Goal: Task Accomplishment & Management: Complete application form

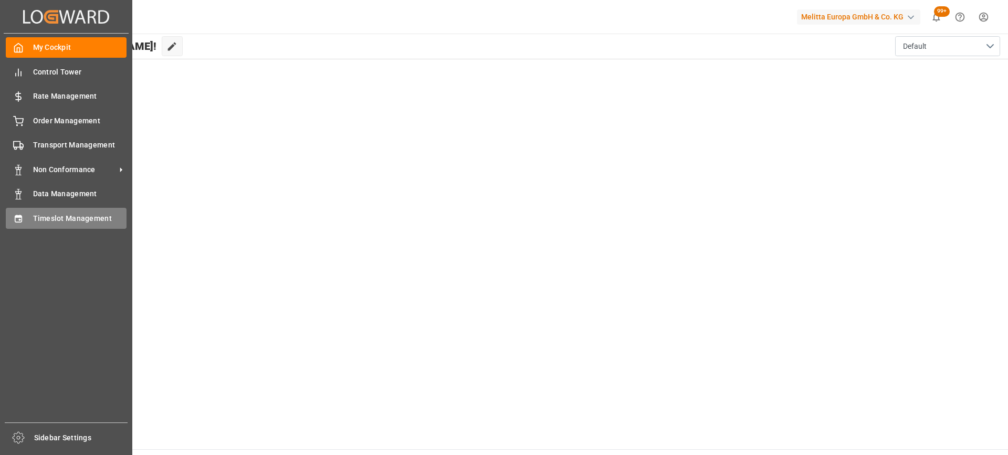
click at [26, 221] on div "Timeslot Management Timeslot Management" at bounding box center [66, 218] width 121 height 20
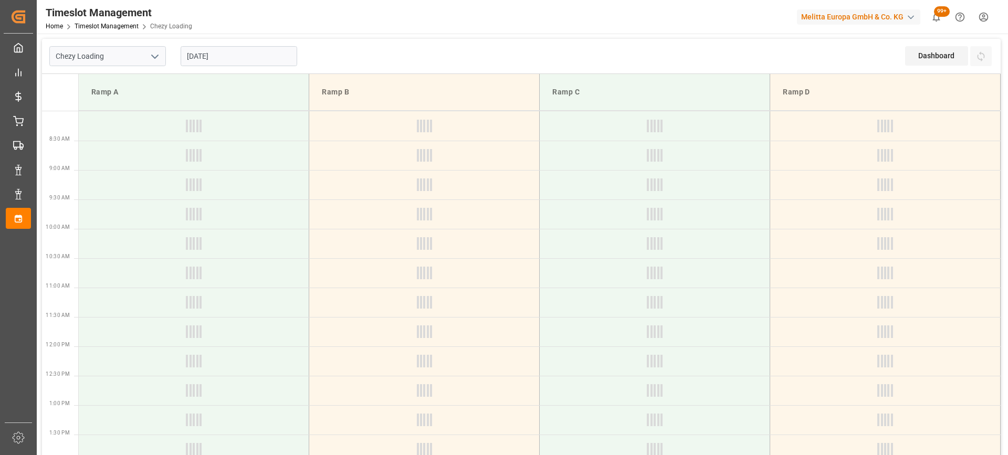
type input "Chezy Loading"
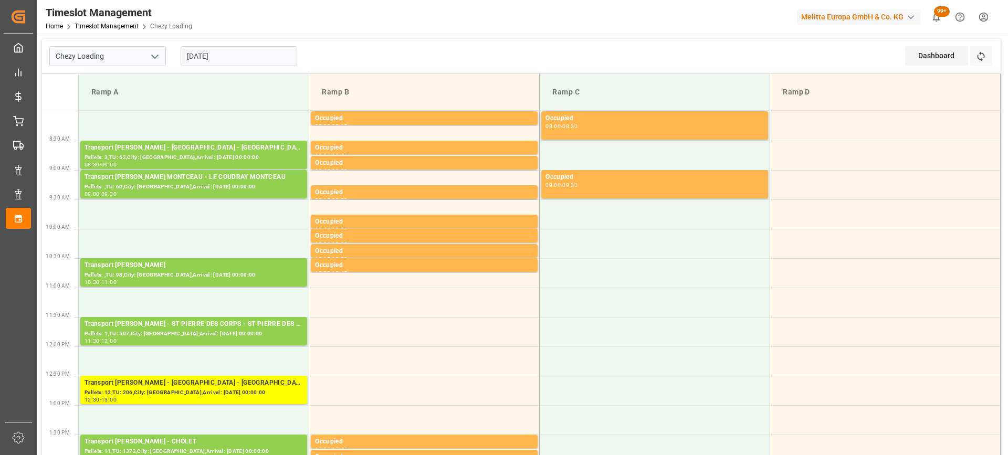
click at [246, 56] on input "[DATE]" at bounding box center [239, 56] width 117 height 20
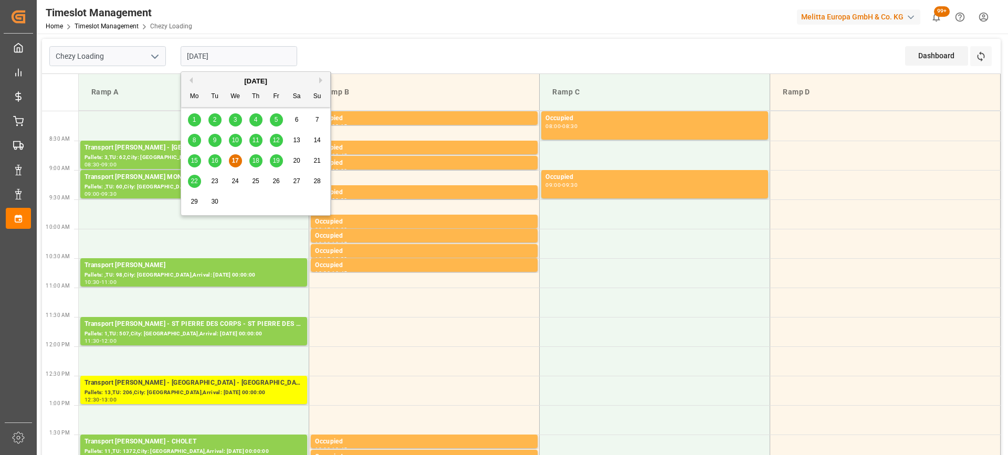
click at [256, 159] on span "18" at bounding box center [255, 160] width 7 height 7
type input "[DATE]"
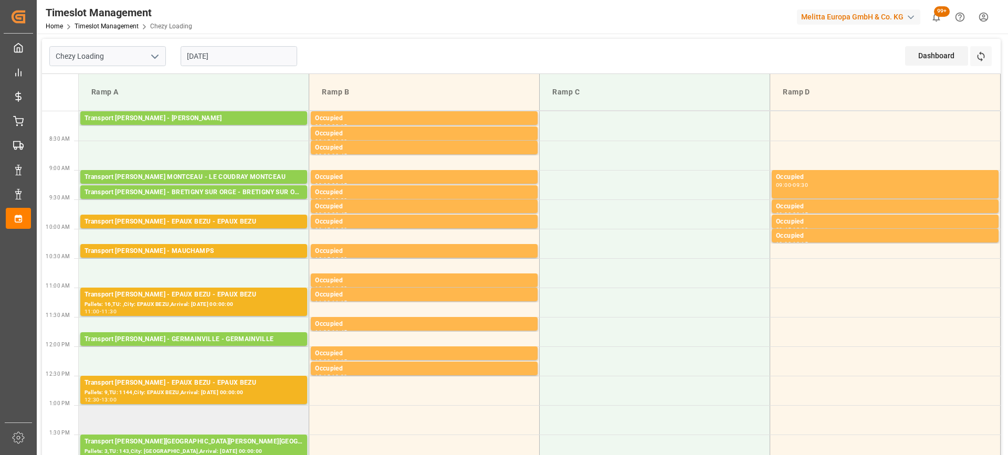
scroll to position [105, 0]
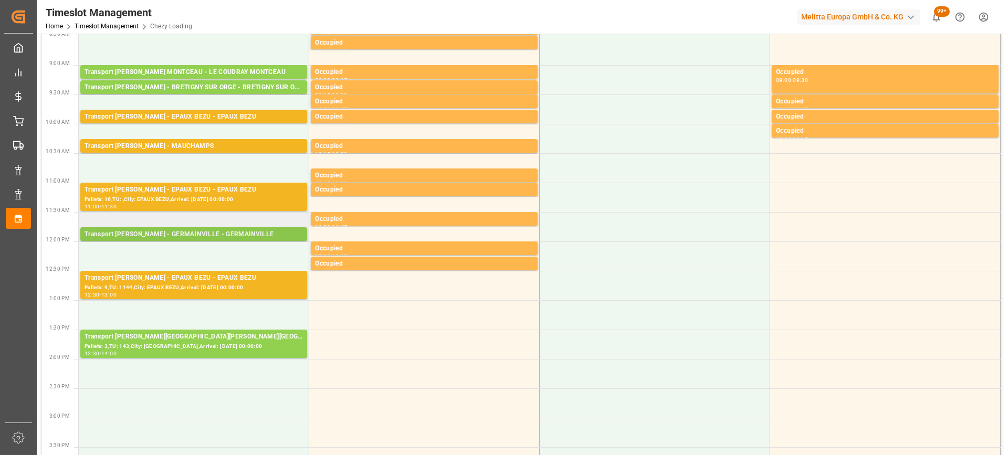
click at [231, 230] on div "Transport [PERSON_NAME] - GERMAINVILLE - GERMAINVILLE" at bounding box center [194, 235] width 218 height 11
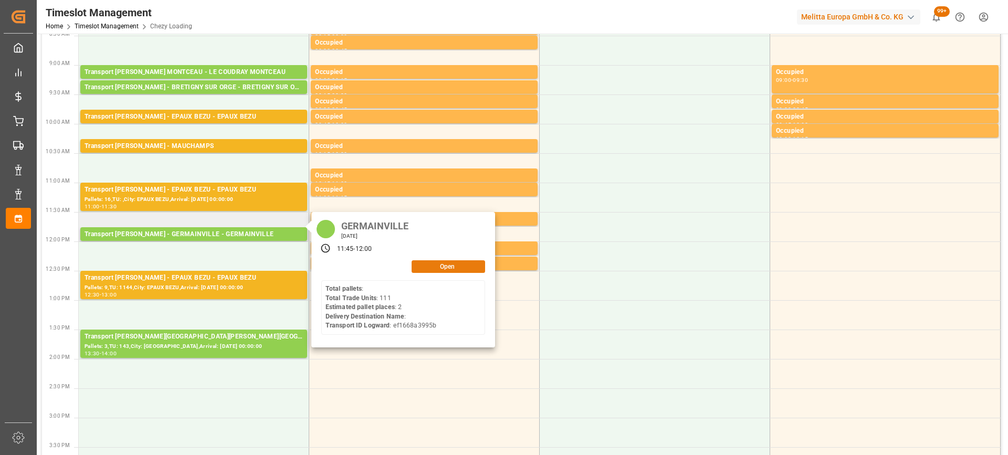
click at [441, 267] on button "Open" at bounding box center [449, 267] width 74 height 13
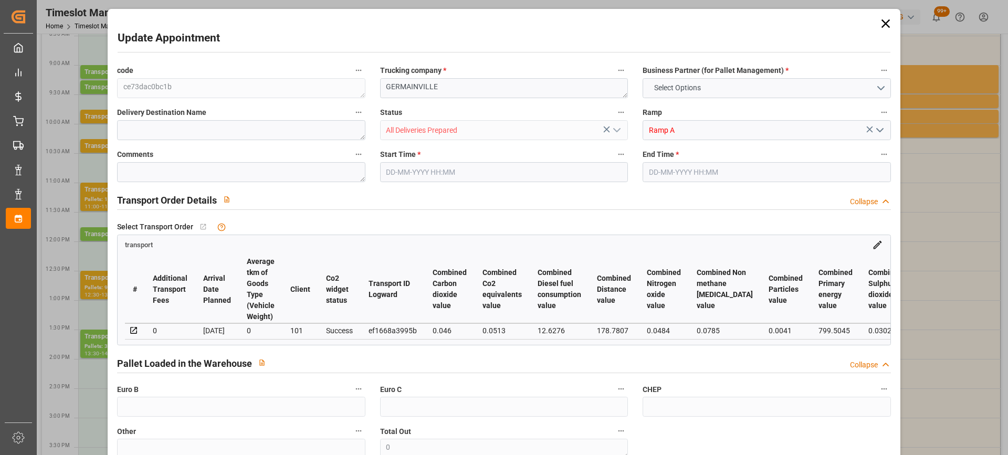
type input "2"
type input "161.73"
type input "0"
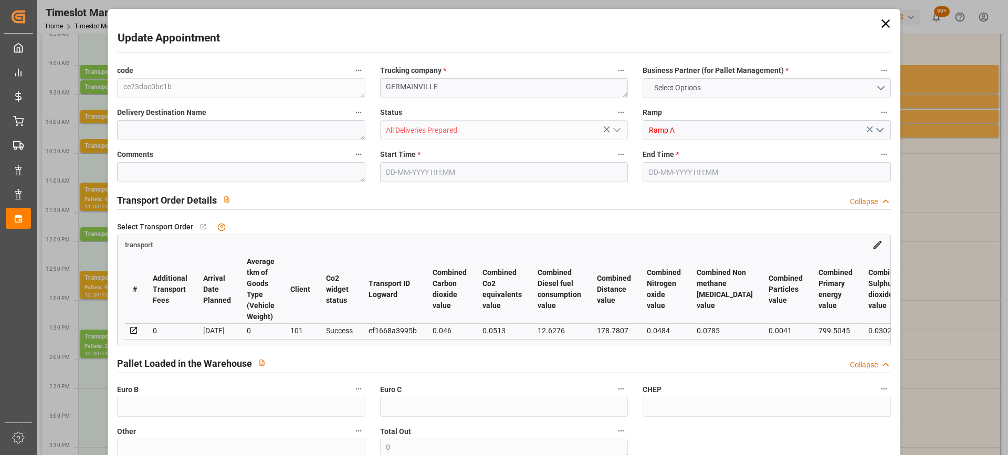
type input "156.2635"
type input "-5.4665"
type input "3"
type input "443.826"
type input "593.538"
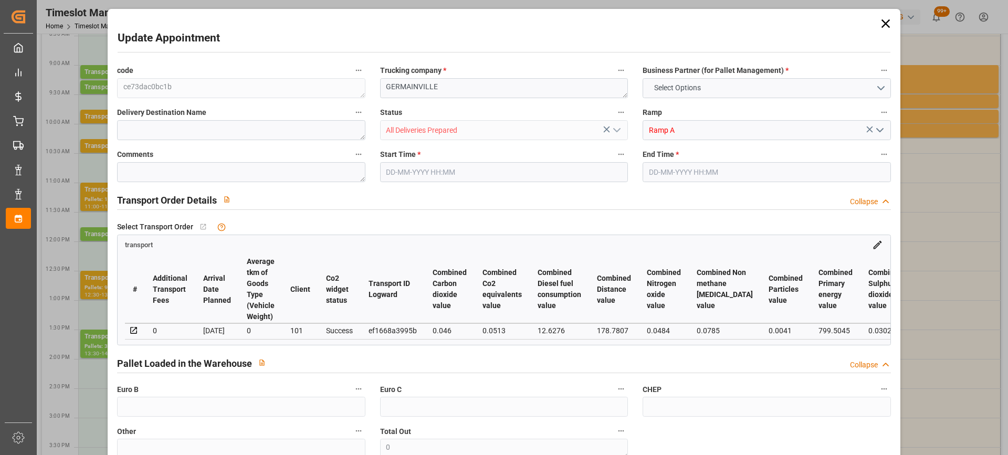
type input "1524.6"
type input "28"
type input "0"
type input "111"
type input "3"
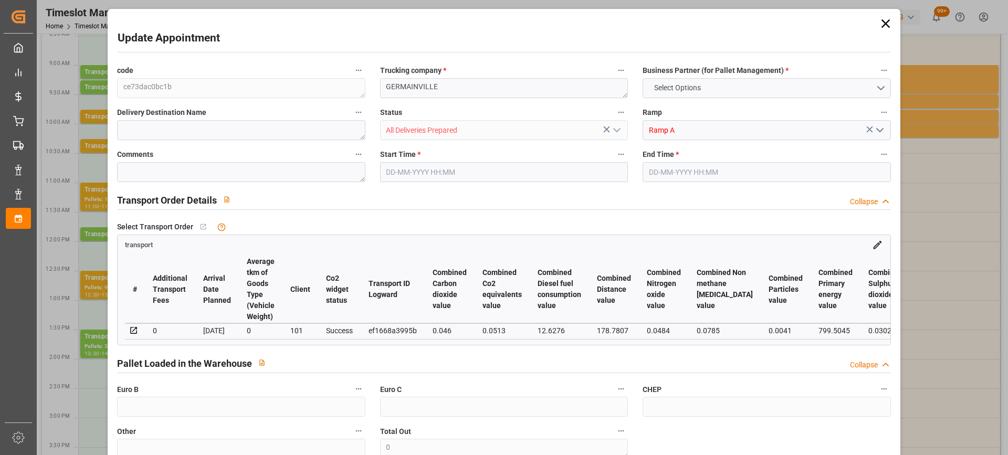
type input "101"
type input "524.538"
type input "0"
type input "4710.8598"
type input "0"
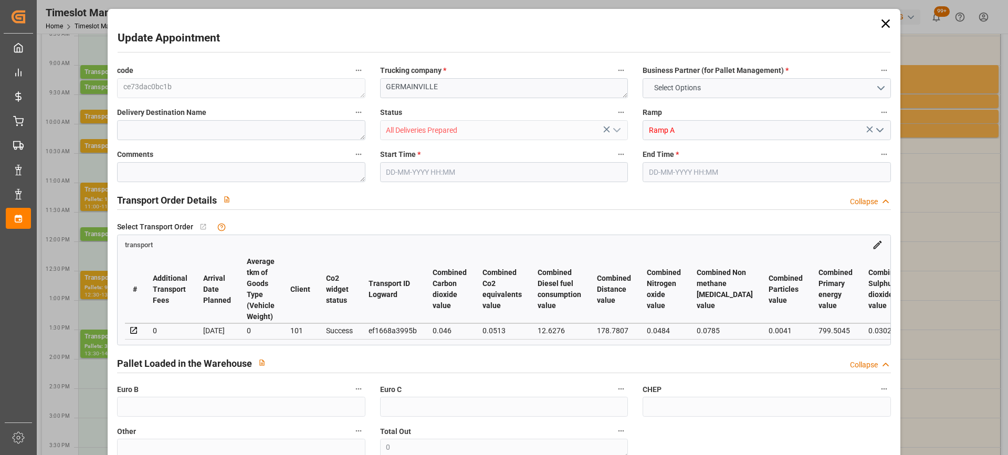
type input "0"
type input "21"
type input "35"
type input "[DATE] 11:45"
type input "[DATE] 12:00"
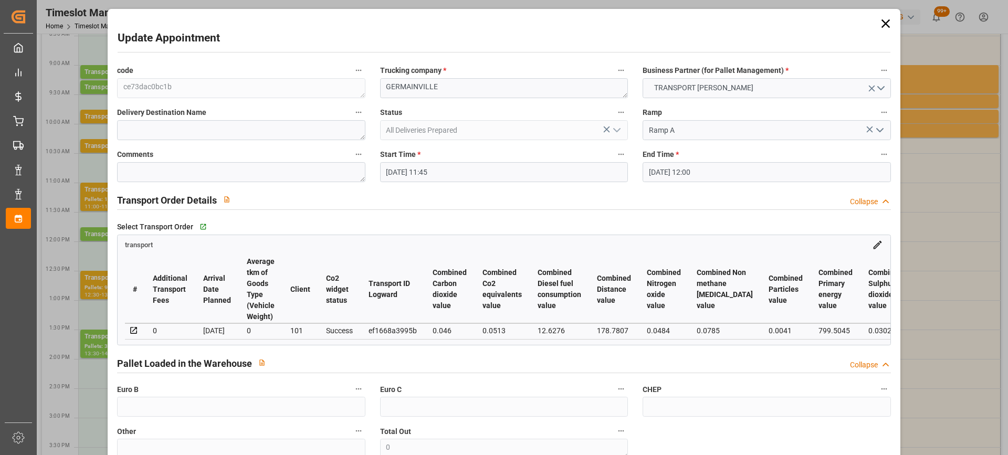
type input "[DATE] 08:05"
type input "[DATE] 11:29"
type input "[DATE]"
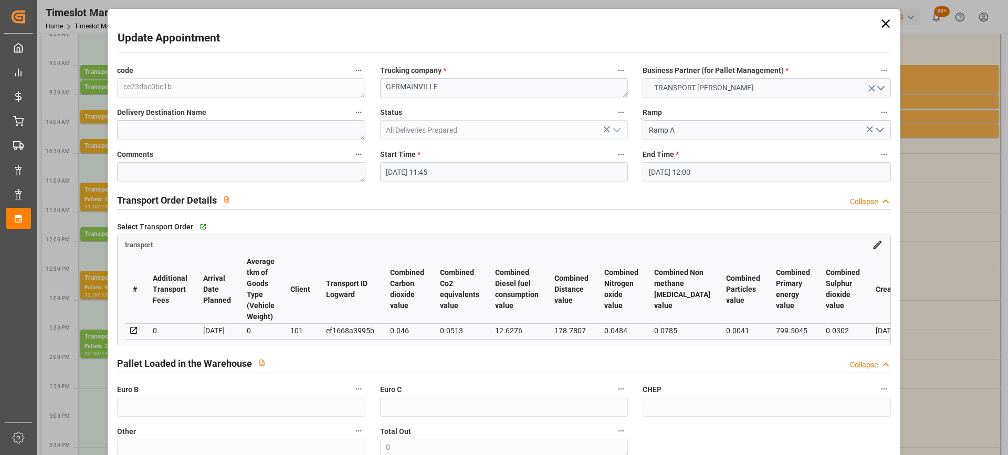
click at [501, 172] on input "[DATE] 11:45" at bounding box center [504, 172] width 248 height 20
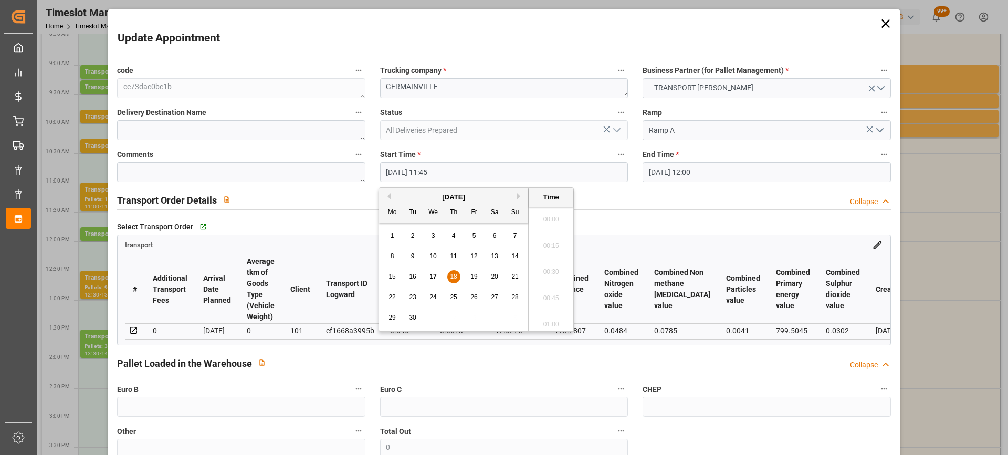
scroll to position [1185, 0]
click at [432, 275] on span "17" at bounding box center [433, 276] width 7 height 7
click at [553, 306] on li "15:00" at bounding box center [551, 306] width 45 height 26
type input "[DATE] 15:00"
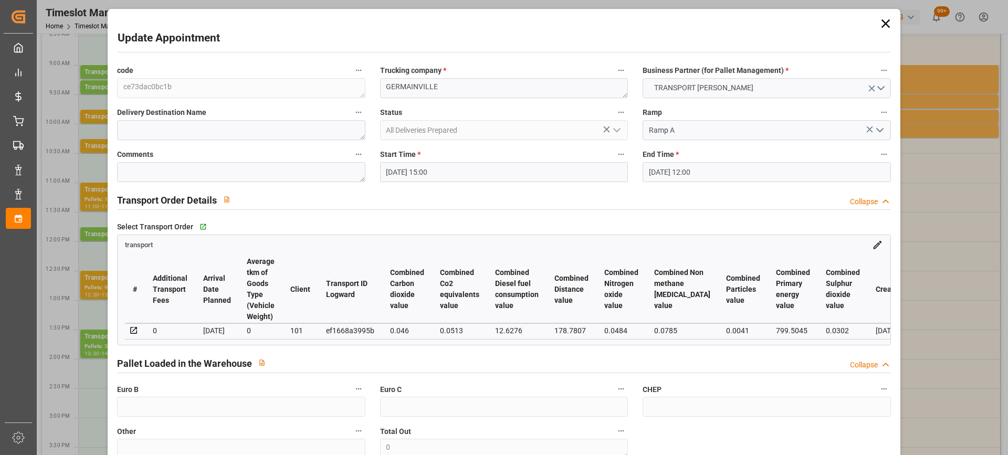
click at [778, 175] on input "[DATE] 12:00" at bounding box center [767, 172] width 248 height 20
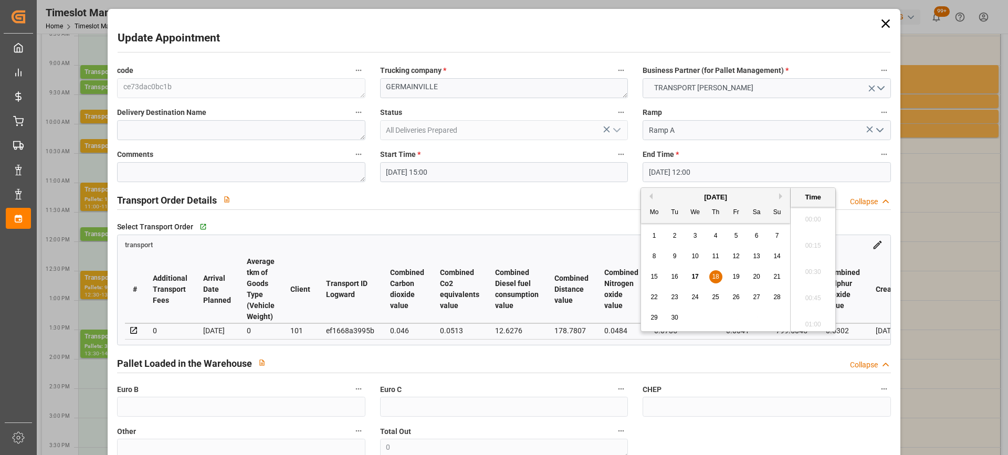
scroll to position [1212, 0]
click at [696, 273] on div "17" at bounding box center [695, 277] width 13 height 13
drag, startPoint x: 836, startPoint y: 268, endPoint x: 834, endPoint y: 282, distance: 13.3
click at [834, 282] on ul "00:00 00:15 00:30 00:45 01:00 01:15 01:30 01:45 02:00 02:15 02:30 02:45 03:00 0…" at bounding box center [813, 269] width 45 height 124
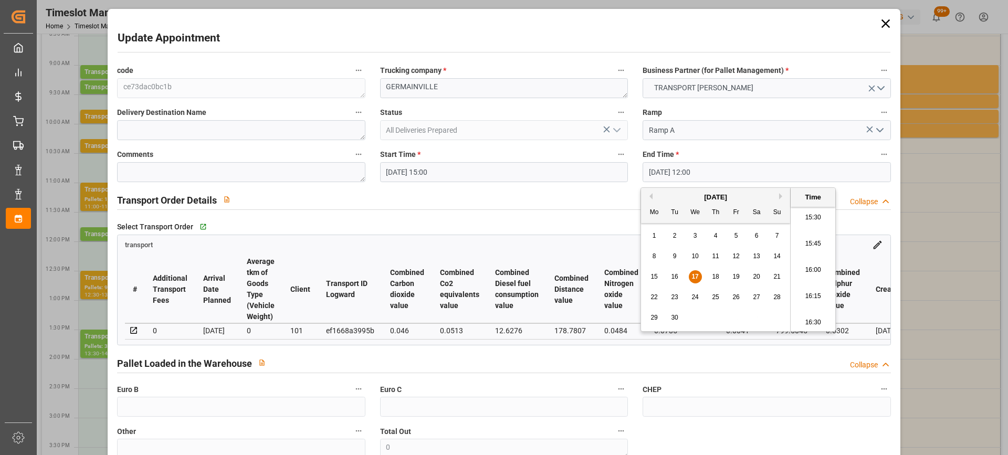
click at [817, 223] on li "15:30" at bounding box center [813, 218] width 45 height 26
type input "[DATE] 15:30"
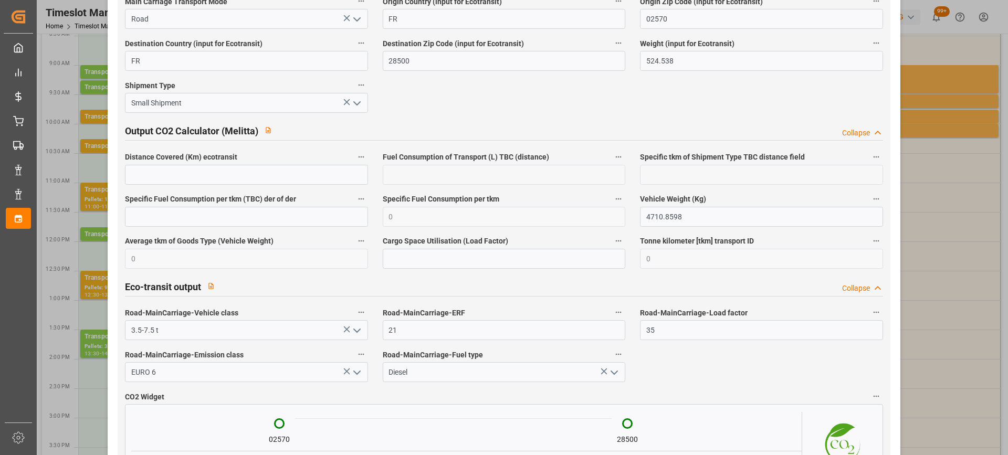
scroll to position [1759, 0]
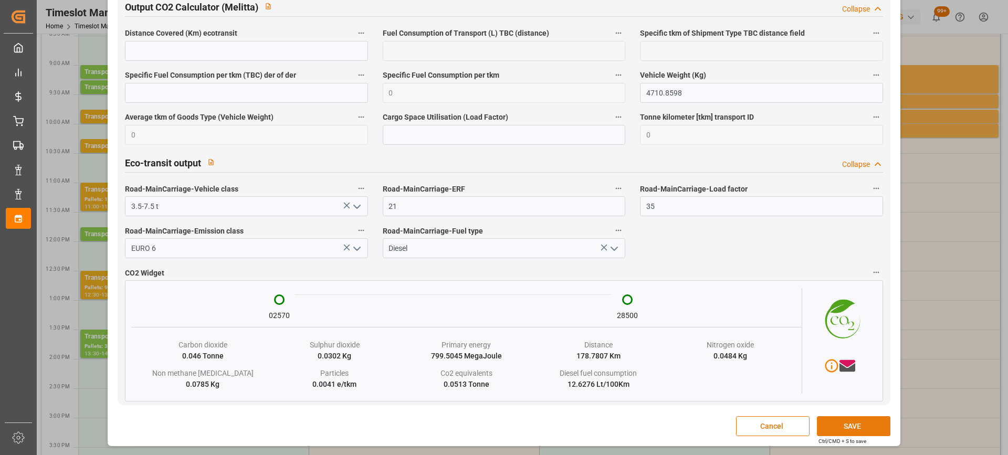
click at [841, 425] on button "SAVE" at bounding box center [854, 426] width 74 height 20
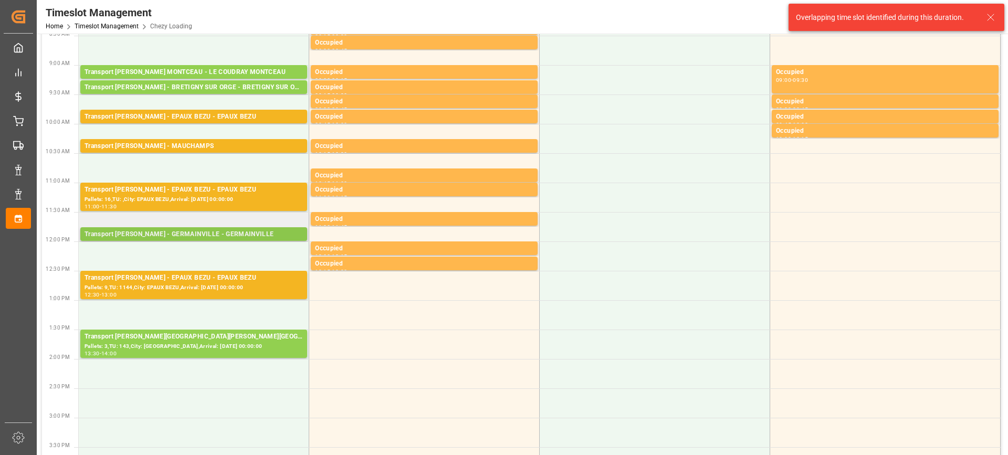
click at [236, 233] on div "Transport [PERSON_NAME] - GERMAINVILLE - GERMAINVILLE" at bounding box center [194, 235] width 218 height 11
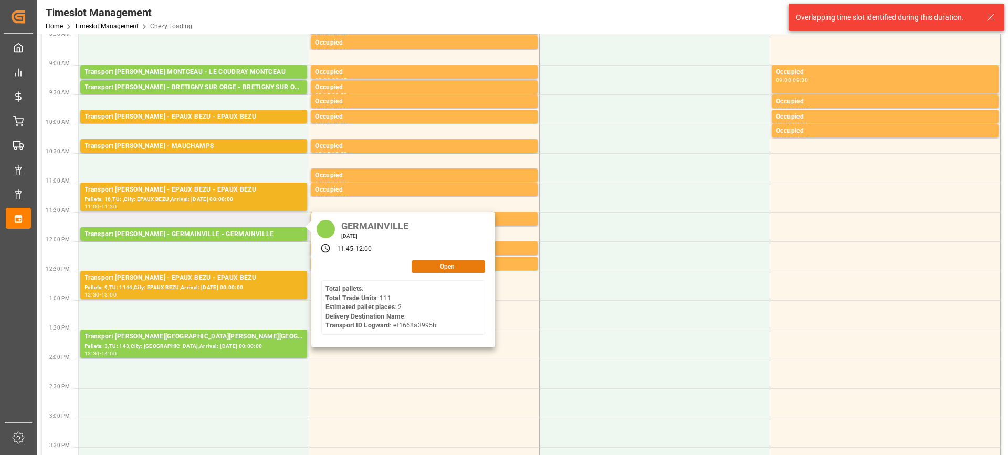
click at [459, 271] on button "Open" at bounding box center [449, 267] width 74 height 13
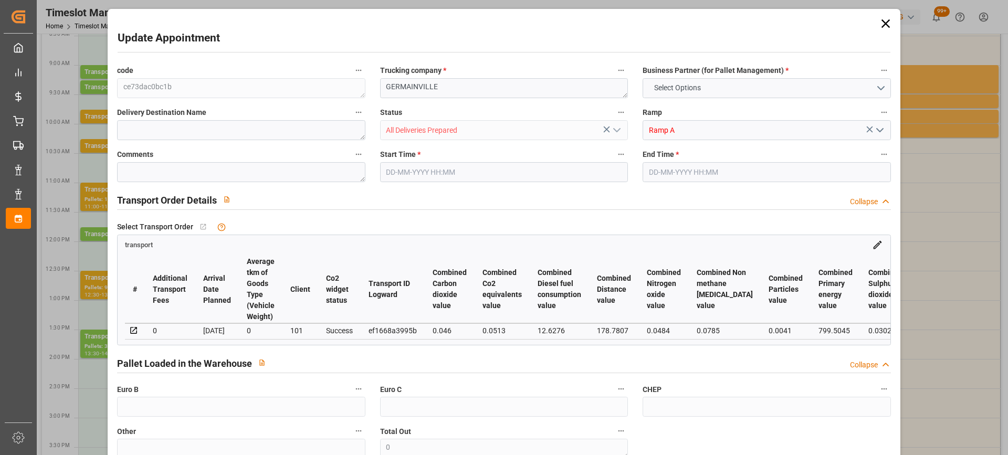
type input "2"
type input "161.73"
type input "0"
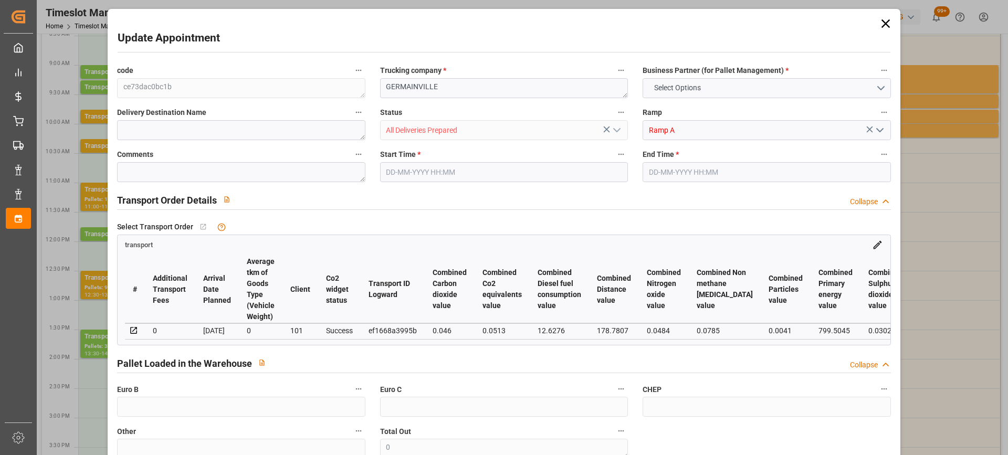
type input "156.2635"
type input "-5.4665"
type input "3"
type input "443.826"
type input "593.538"
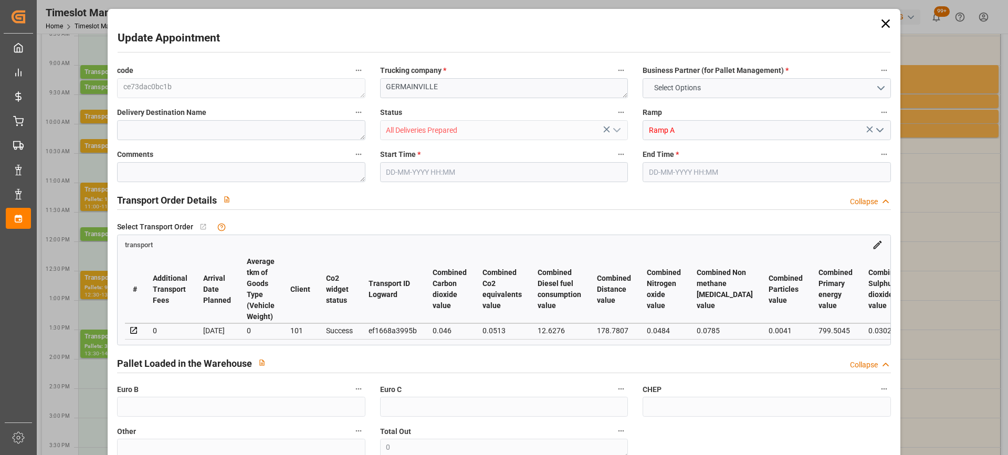
type input "1524.6"
type input "28"
type input "0"
type input "111"
type input "3"
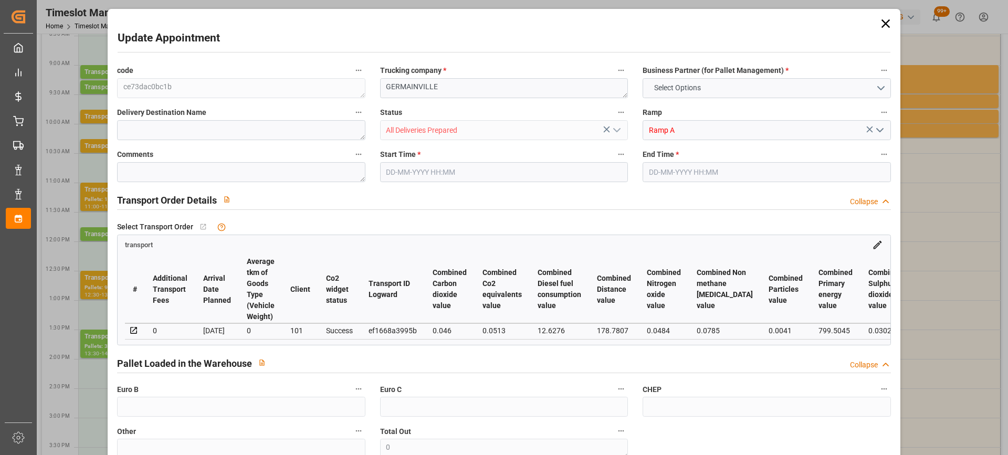
type input "101"
type input "524.538"
type input "0"
type input "4710.8598"
type input "0"
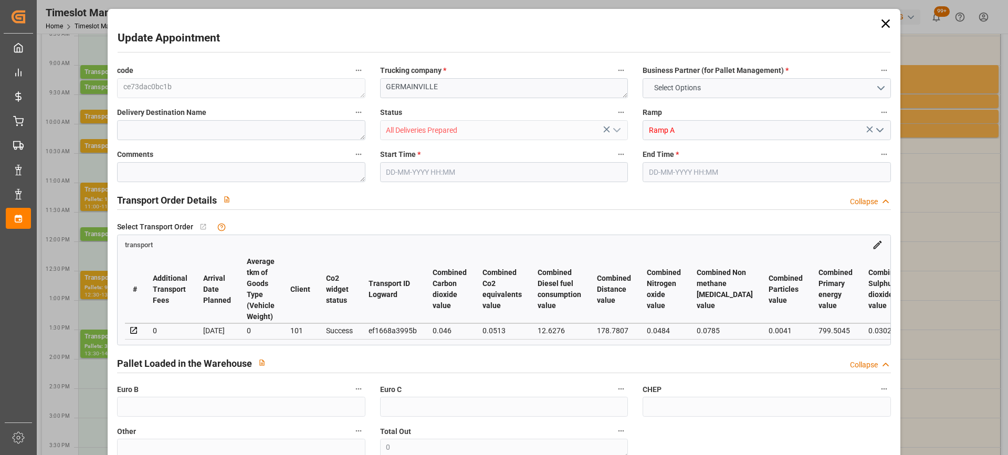
type input "0"
type input "21"
type input "35"
type input "[DATE] 11:45"
type input "[DATE] 12:00"
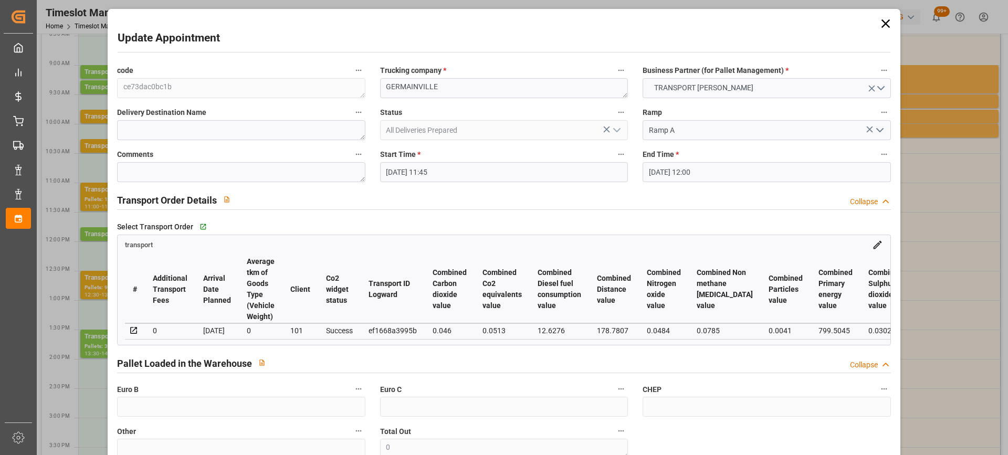
type input "[DATE] 08:05"
type input "[DATE] 11:29"
type input "[DATE]"
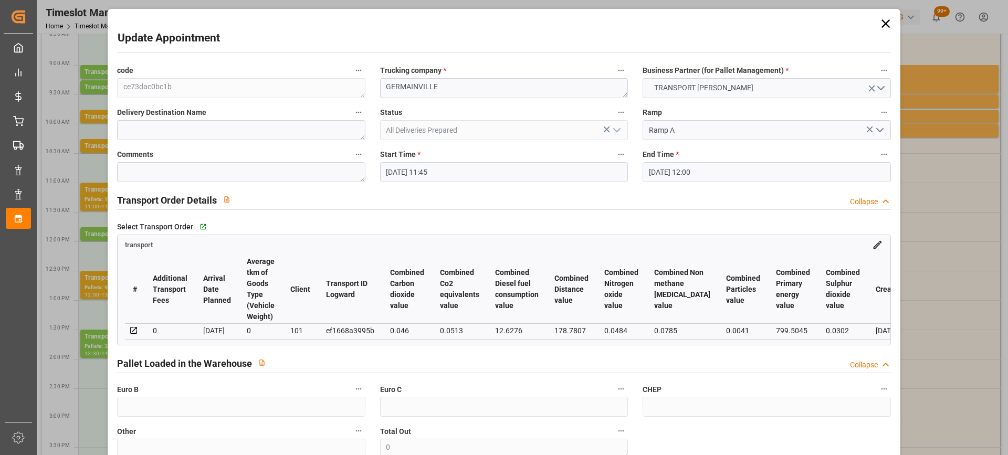
drag, startPoint x: 539, startPoint y: 173, endPoint x: 535, endPoint y: 176, distance: 5.6
click at [538, 173] on input "[DATE] 11:45" at bounding box center [504, 172] width 248 height 20
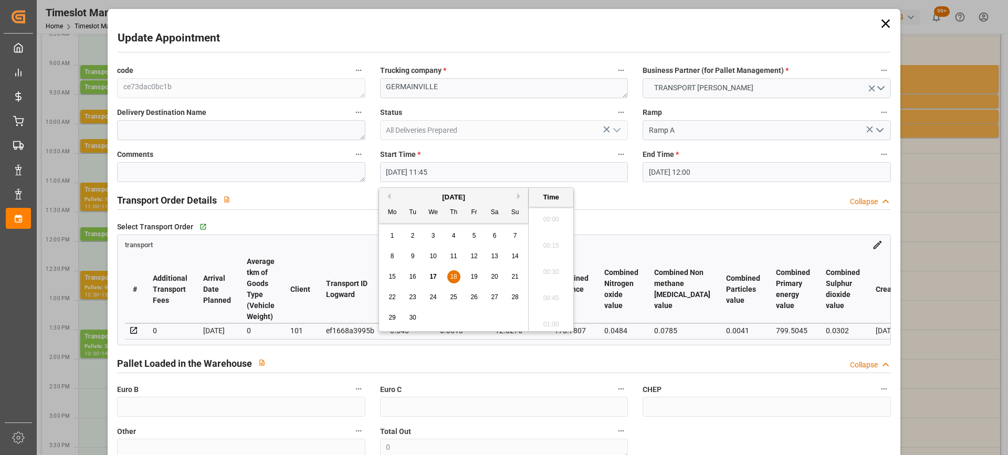
scroll to position [1185, 0]
drag, startPoint x: 429, startPoint y: 274, endPoint x: 511, endPoint y: 291, distance: 83.1
click at [429, 274] on div "17" at bounding box center [433, 277] width 13 height 13
click at [549, 279] on li "18:00" at bounding box center [551, 272] width 45 height 26
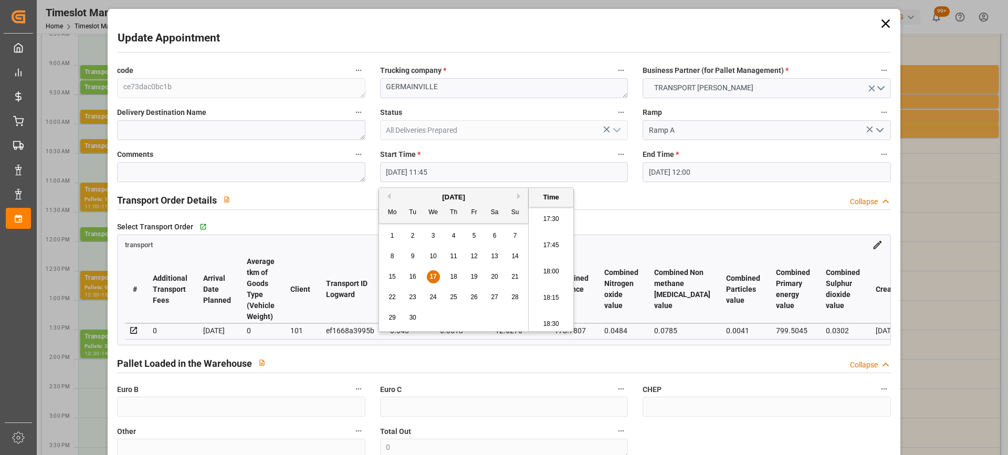
type input "[DATE] 18:00"
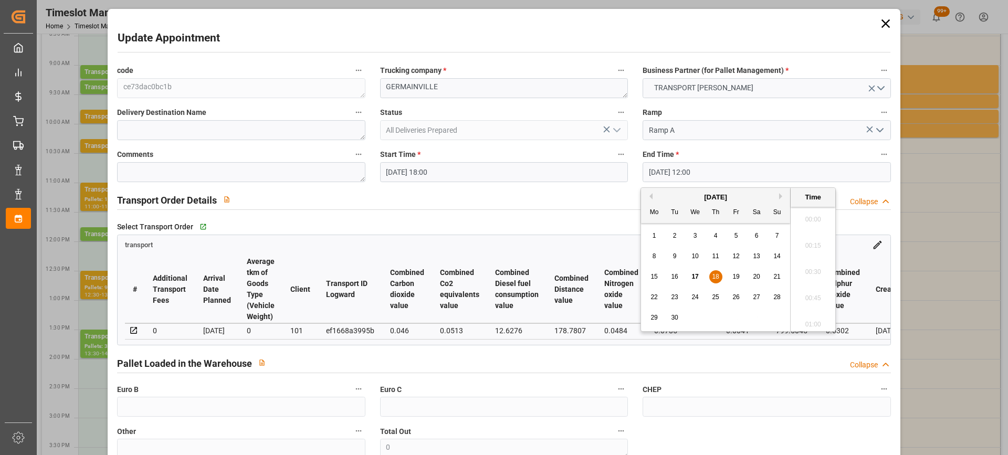
click at [718, 172] on input "[DATE] 12:00" at bounding box center [767, 172] width 248 height 20
click at [694, 275] on span "17" at bounding box center [695, 276] width 7 height 7
click at [805, 302] on li "18:30" at bounding box center [813, 298] width 45 height 26
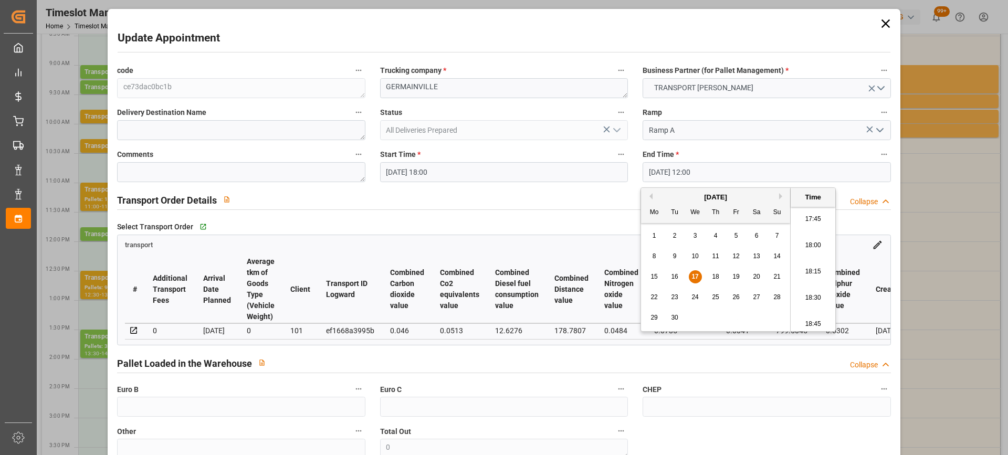
type input "[DATE] 18:30"
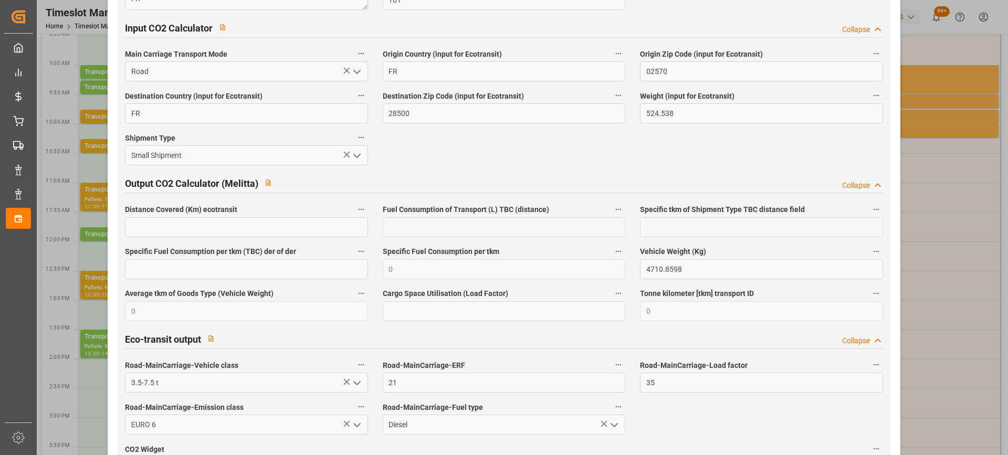
scroll to position [1759, 0]
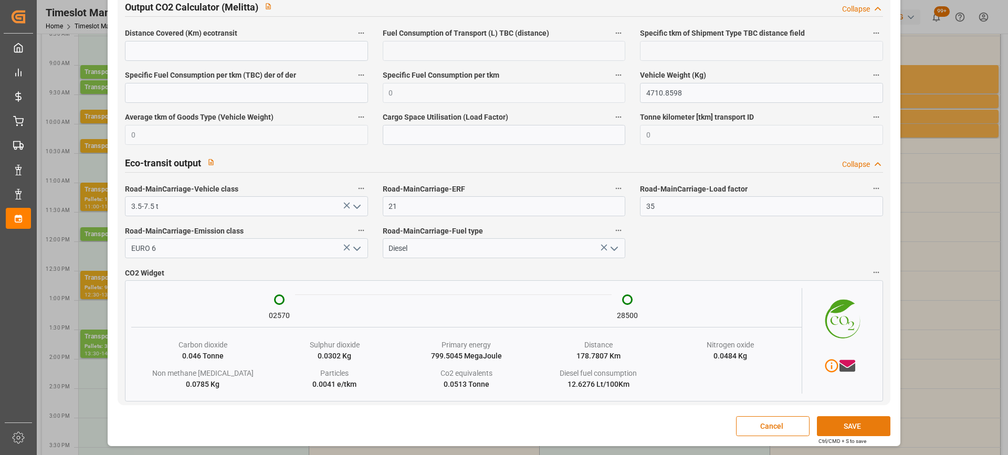
click at [858, 430] on button "SAVE" at bounding box center [854, 426] width 74 height 20
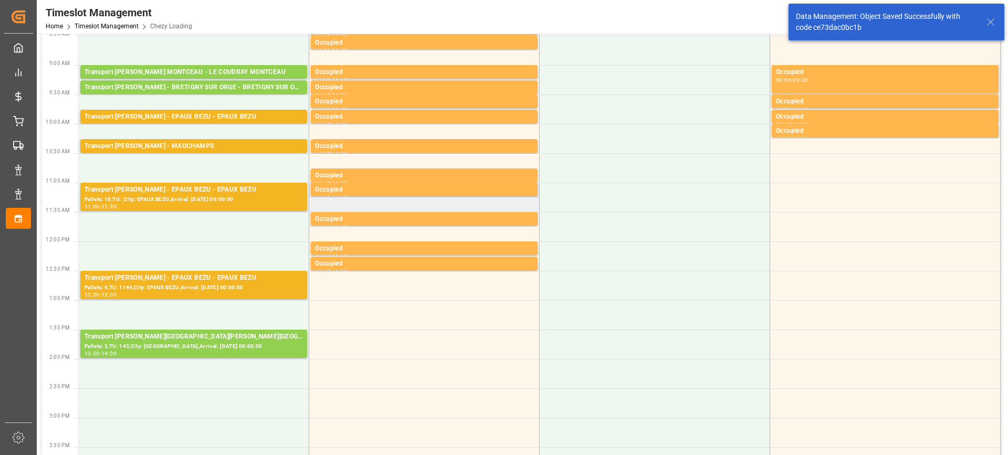
scroll to position [0, 0]
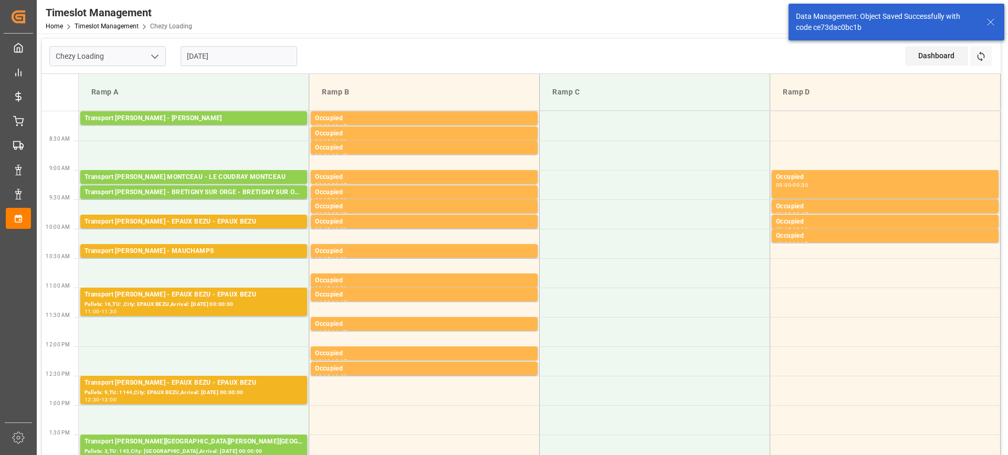
click at [260, 57] on input "[DATE]" at bounding box center [239, 56] width 117 height 20
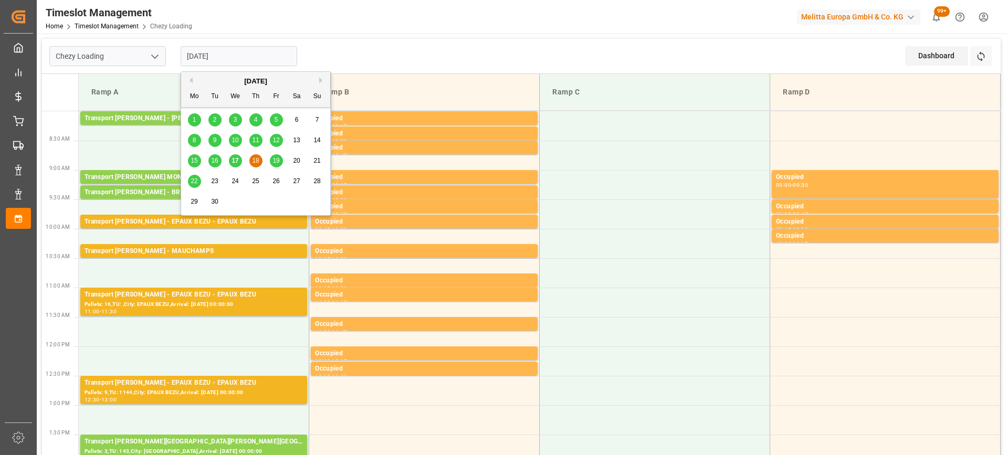
click at [233, 159] on span "17" at bounding box center [235, 160] width 7 height 7
type input "[DATE]"
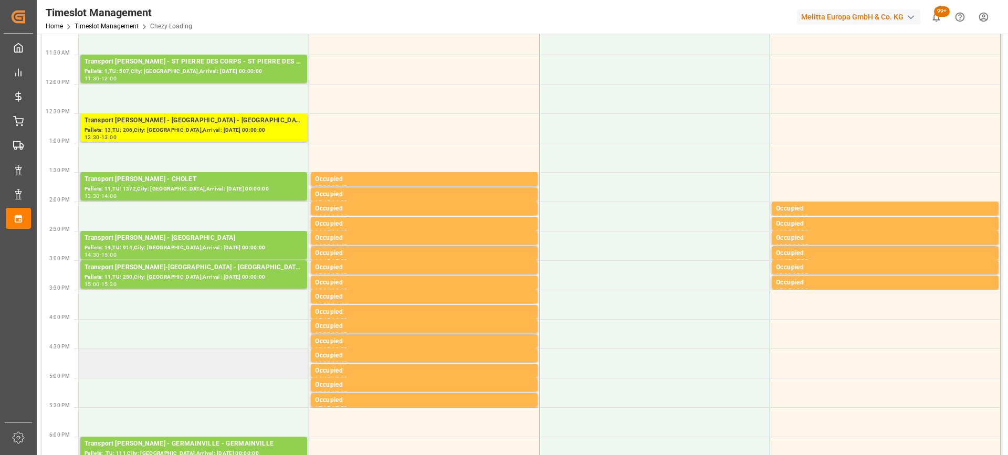
scroll to position [315, 0]
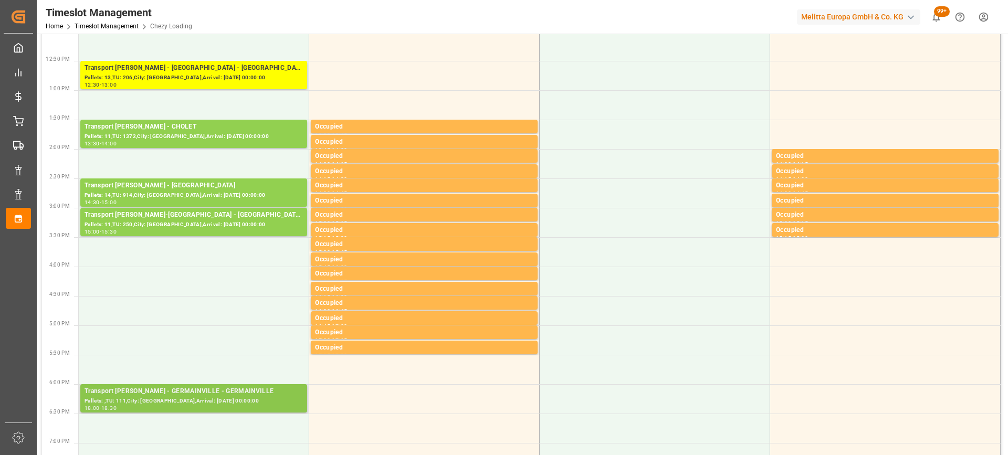
click at [210, 403] on div "Pallets: ,TU: 111,City: [GEOGRAPHIC_DATA],Arrival: [DATE] 00:00:00" at bounding box center [194, 401] width 218 height 9
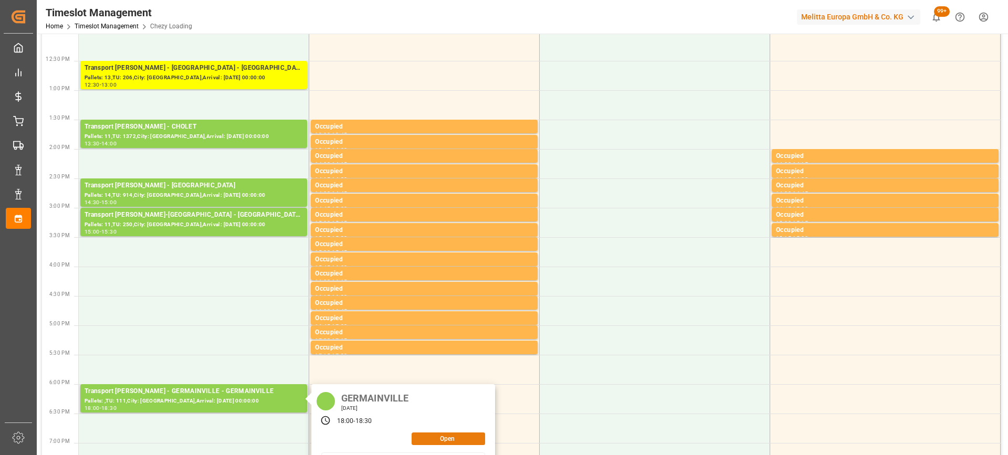
click at [447, 439] on button "Open" at bounding box center [449, 439] width 74 height 13
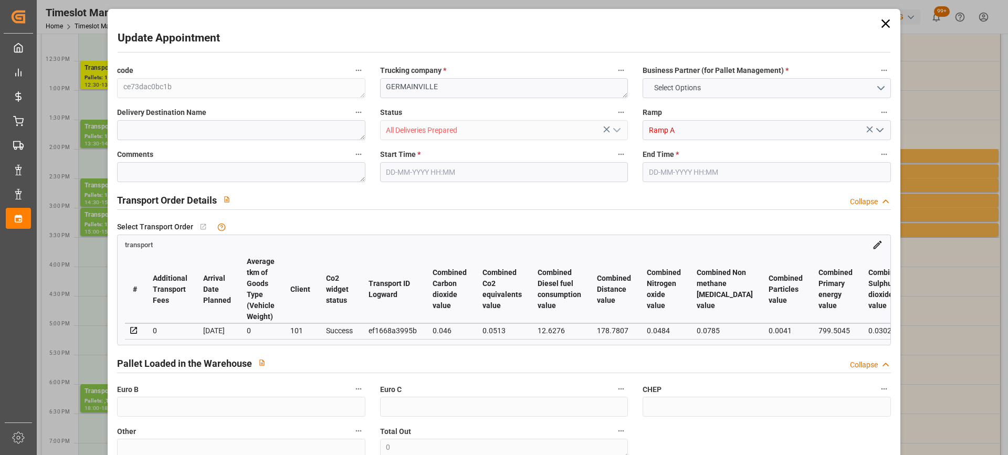
type input "2"
type input "161.73"
type input "0"
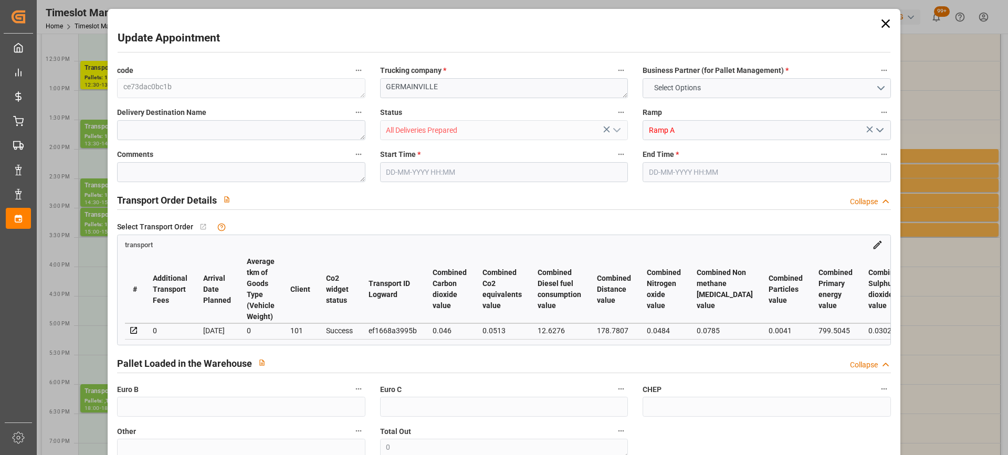
type input "156.2635"
type input "-5.4665"
type input "3"
type input "443.826"
type input "593.538"
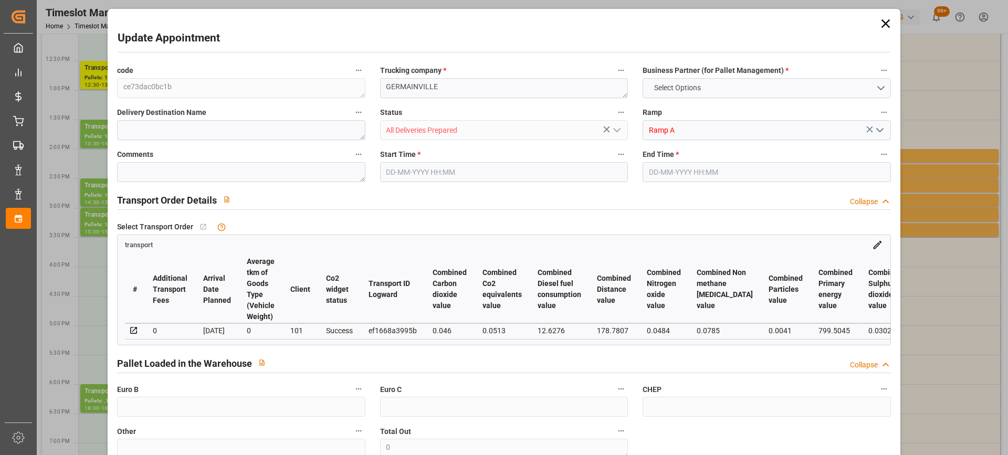
type input "1524.6"
type input "28"
type input "0"
type input "111"
type input "3"
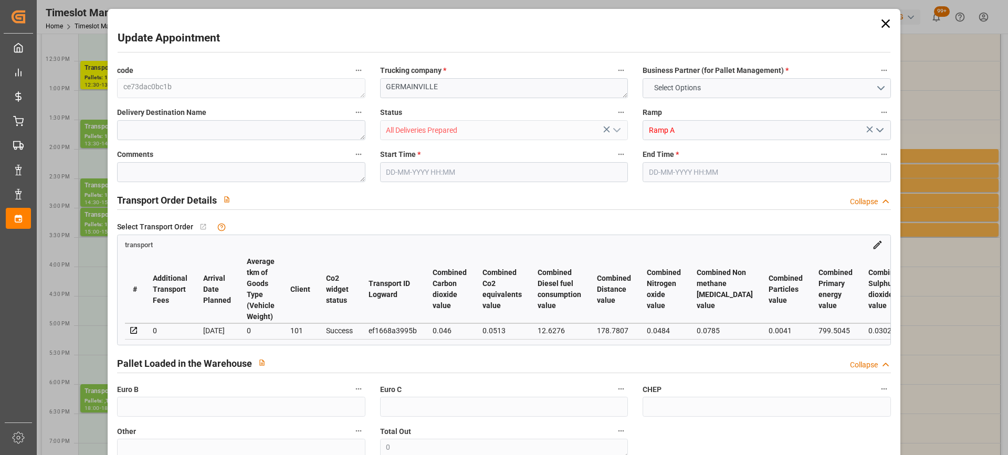
type input "101"
type input "524.538"
type input "0"
type input "4710.8598"
type input "0"
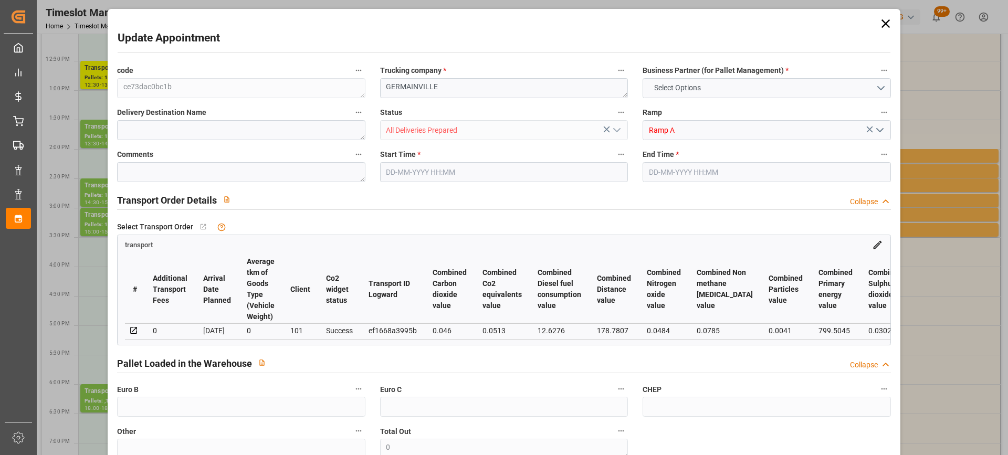
type input "0"
type input "21"
type input "35"
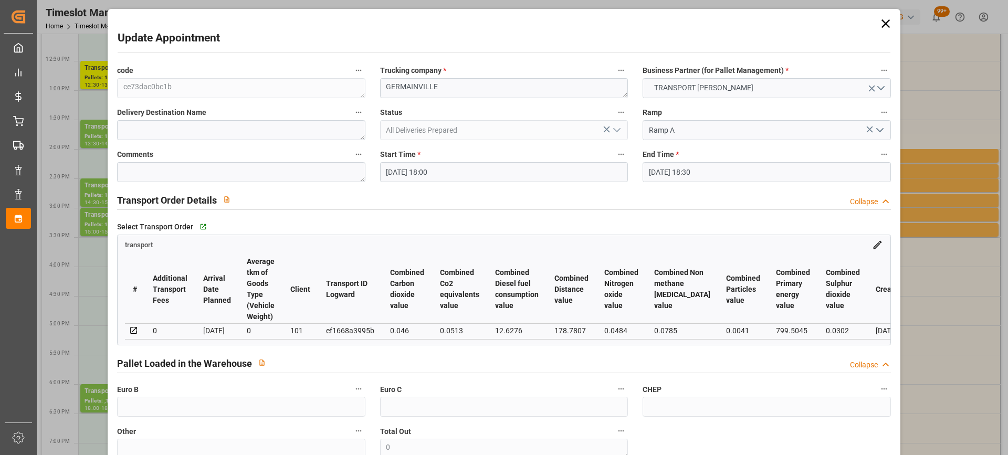
type input "[DATE] 18:00"
type input "[DATE] 18:30"
type input "[DATE] 08:05"
type input "[DATE] 11:29"
type input "[DATE]"
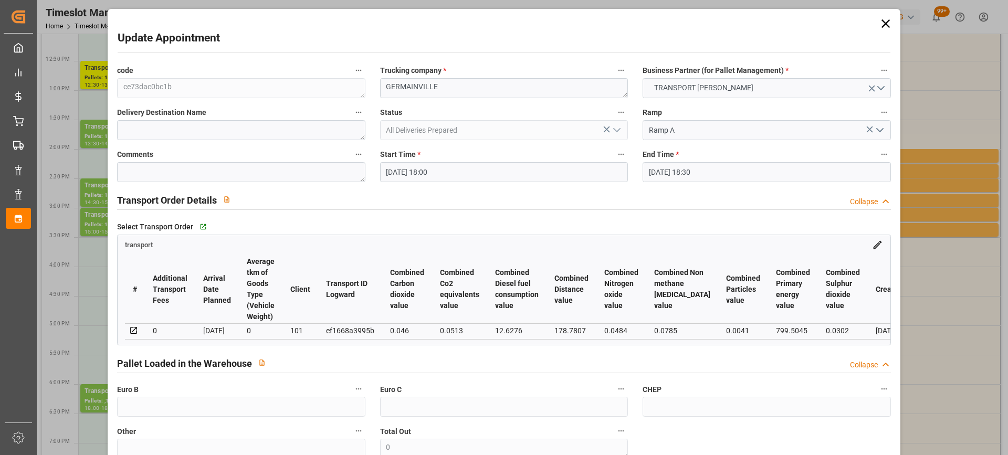
type input "[DATE]"
click at [482, 174] on input "[DATE] 18:00" at bounding box center [504, 172] width 248 height 20
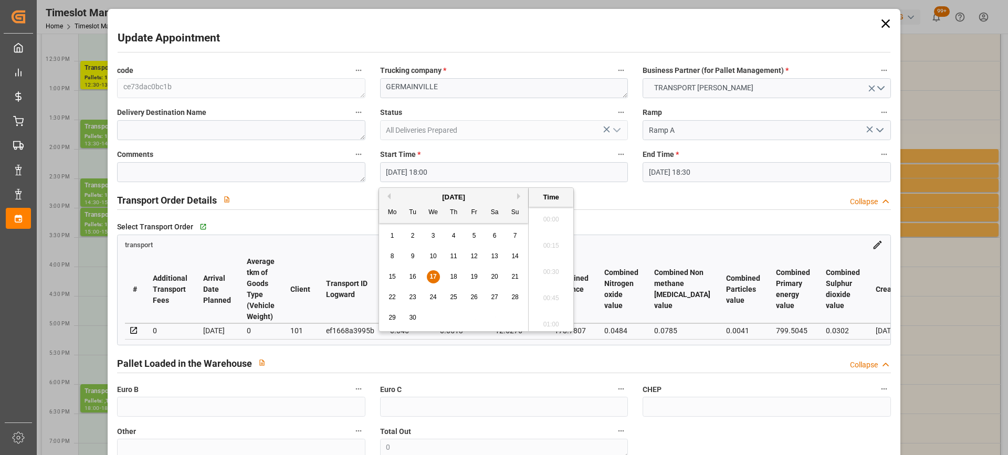
scroll to position [1842, 0]
click at [432, 275] on span "17" at bounding box center [433, 276] width 7 height 7
click at [555, 274] on li "16:00" at bounding box center [551, 277] width 45 height 26
type input "[DATE] 16:00"
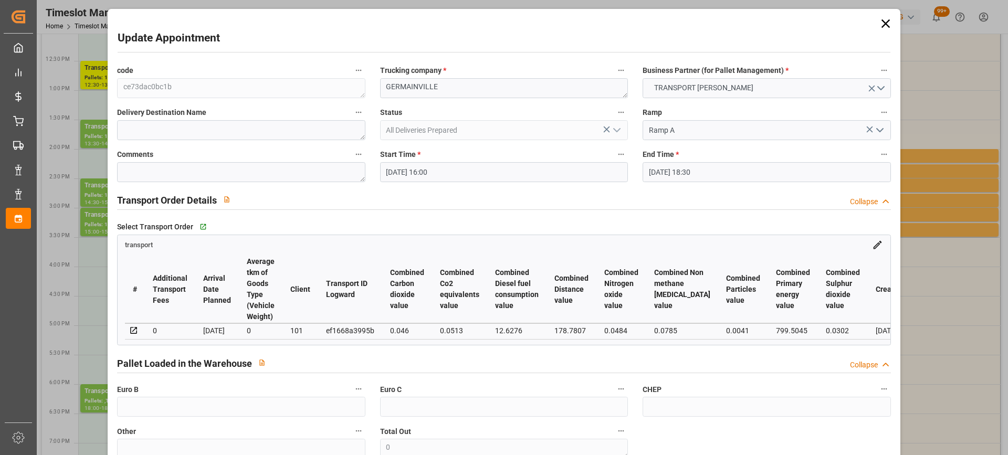
click at [739, 180] on input "[DATE] 18:30" at bounding box center [767, 172] width 248 height 20
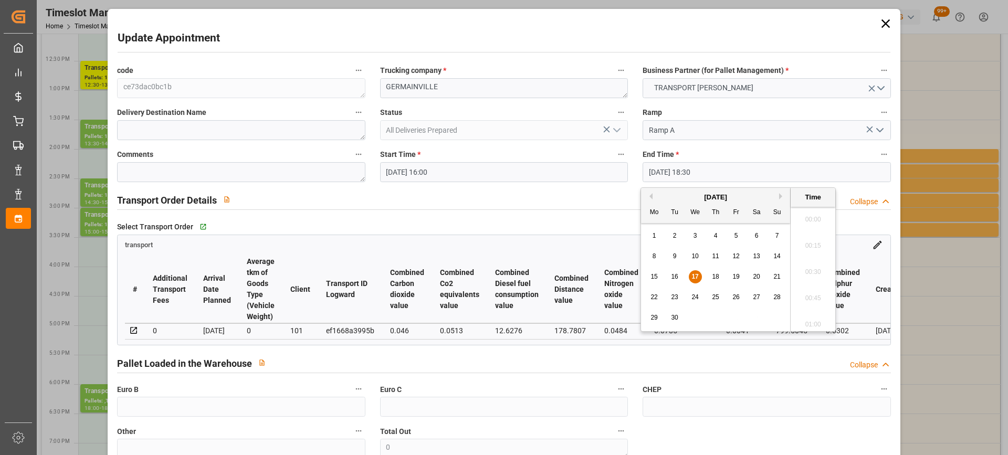
scroll to position [1894, 0]
click at [694, 278] on span "17" at bounding box center [695, 276] width 7 height 7
click at [822, 268] on li "16:30" at bounding box center [813, 277] width 45 height 26
type input "[DATE] 16:30"
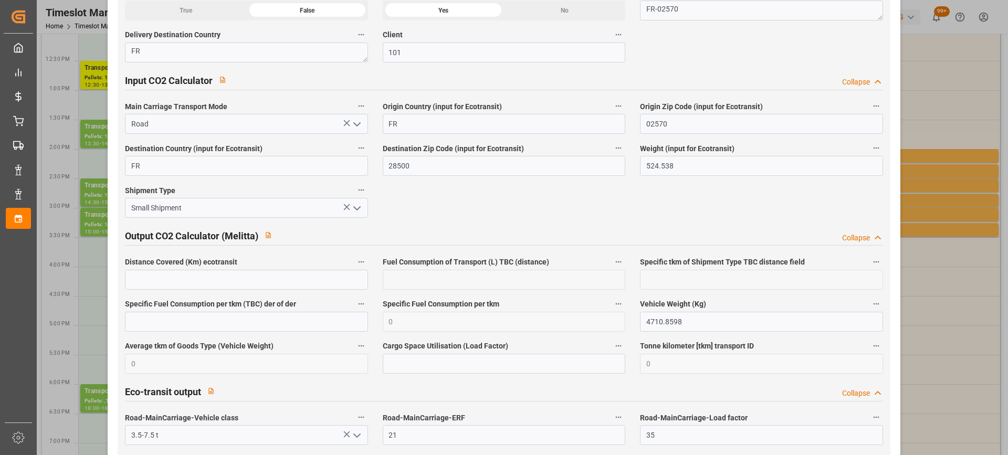
scroll to position [1759, 0]
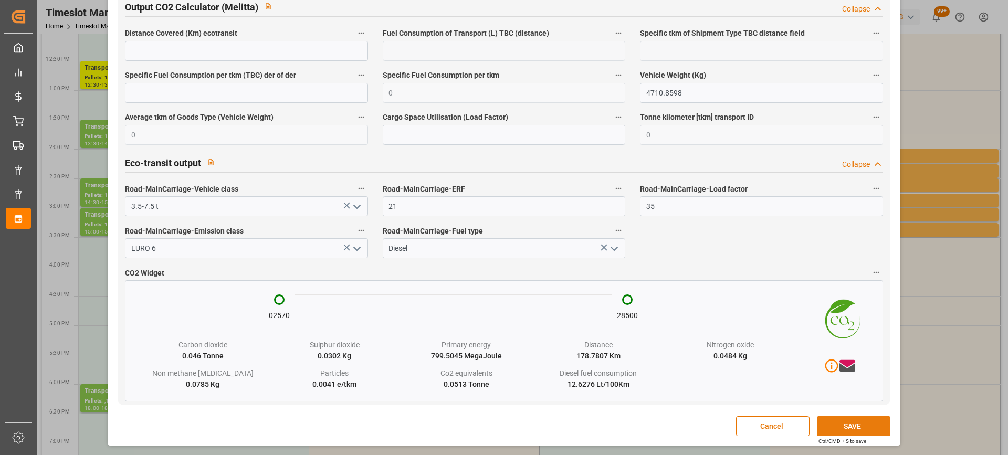
click at [843, 421] on button "SAVE" at bounding box center [854, 426] width 74 height 20
